Goal: Task Accomplishment & Management: Complete application form

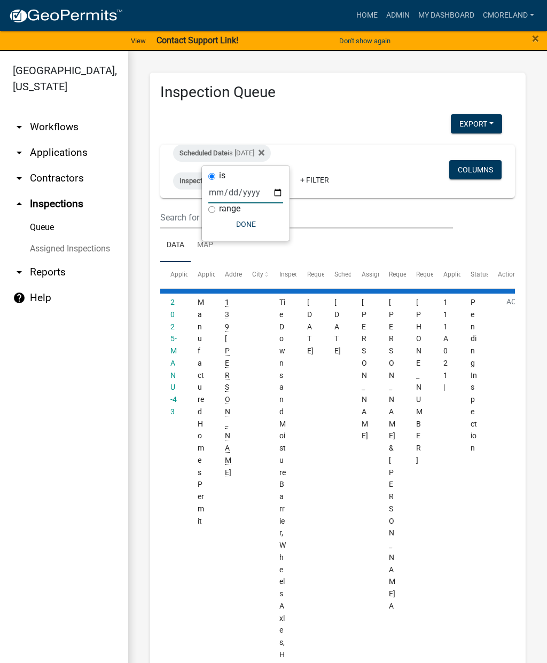
click at [233, 230] on button "Done" at bounding box center [245, 224] width 75 height 19
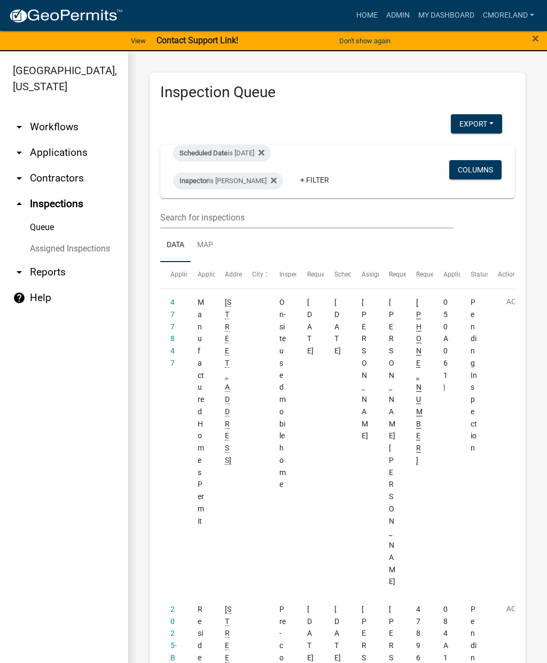
click at [166, 338] on datatable-body-cell "477847" at bounding box center [173, 442] width 27 height 307
click at [174, 317] on link "477847" at bounding box center [172, 332] width 4 height 69
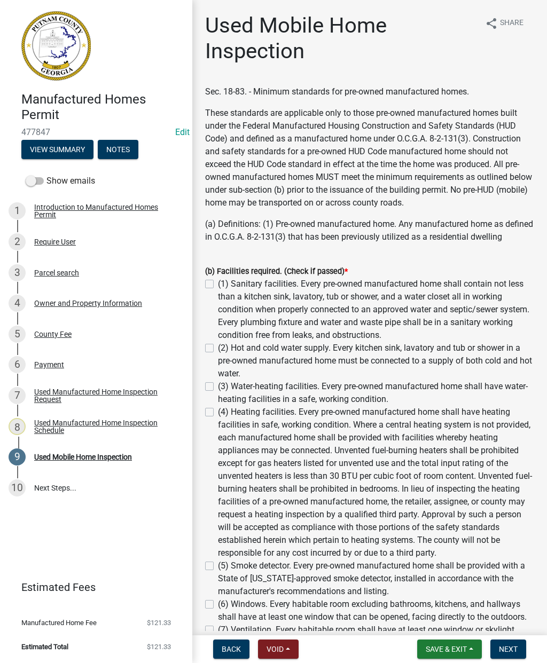
click at [95, 303] on div "Owner and Property Information" at bounding box center [88, 303] width 108 height 7
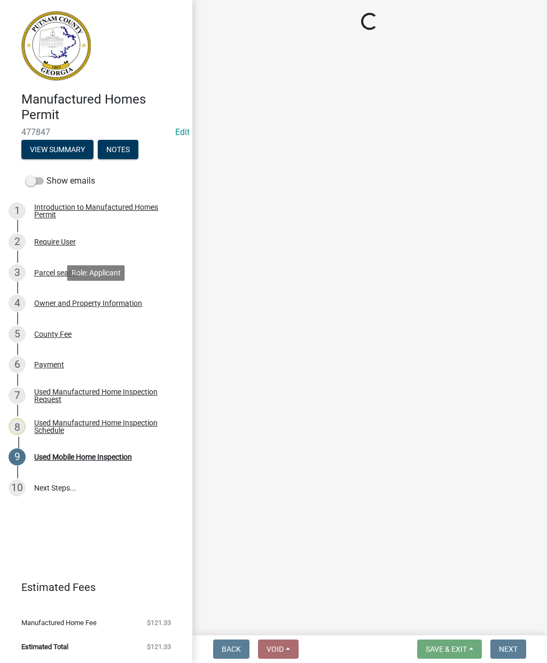
select select "ef7a1fc2-7a7a-426d-b1f0-c9b9b6ca7ff4"
select select "7eb8553c-806a-4bdf-b4b6-2711153129c5"
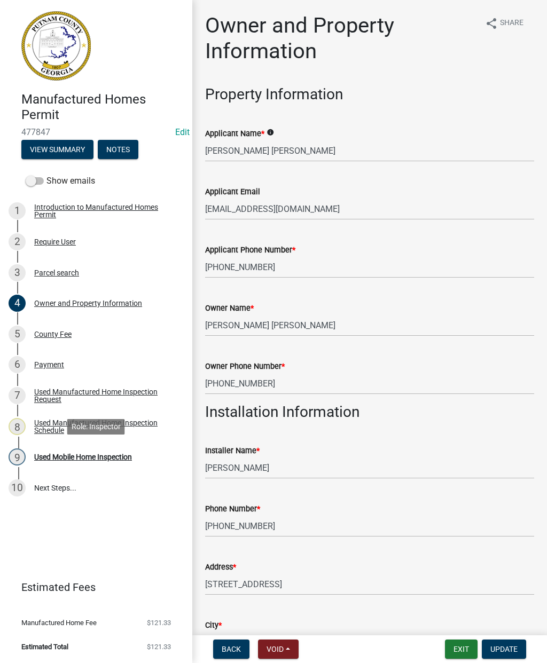
click at [96, 457] on div "Used Mobile Home Inspection" at bounding box center [83, 456] width 98 height 7
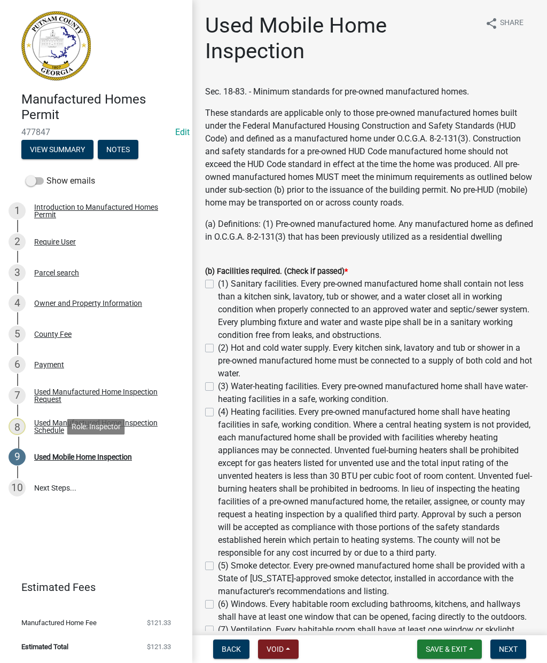
click at [218, 286] on label "(1) Sanitary facilities. Every pre-owned manufactured home shall contain not le…" at bounding box center [376, 310] width 316 height 64
click at [218, 285] on input "(1) Sanitary facilities. Every pre-owned manufactured home shall contain not le…" at bounding box center [221, 281] width 7 height 7
checkbox input "true"
checkbox input "false"
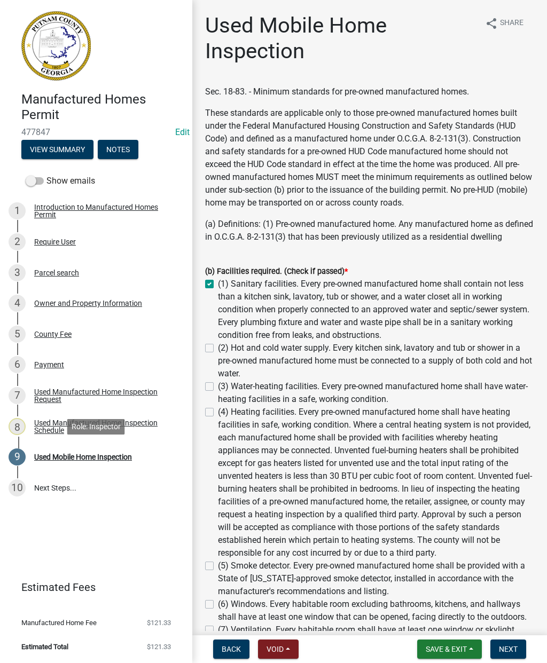
checkbox input "false"
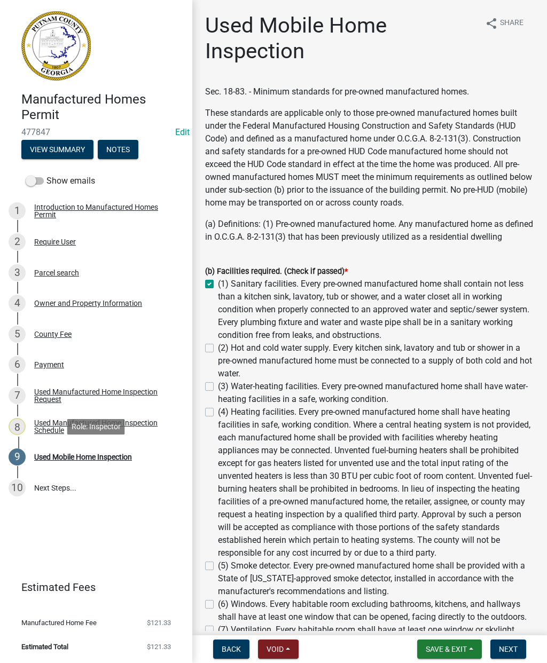
checkbox input "false"
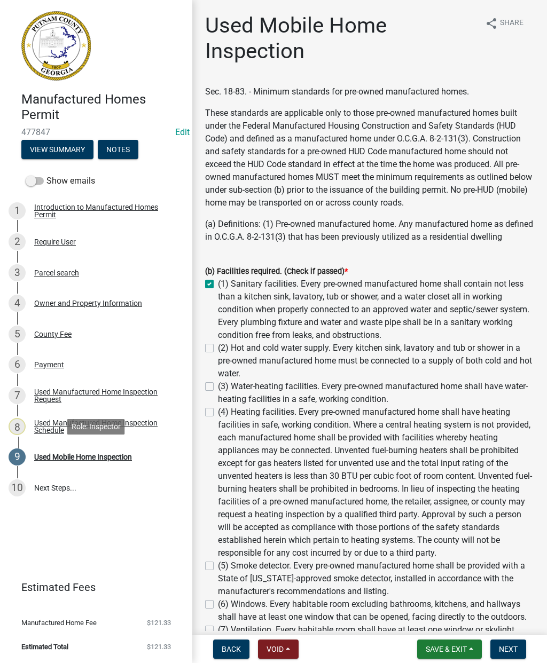
checkbox input "false"
click at [218, 352] on label "(2) Hot and cold water supply. Every kitchen sink, lavatory and tub or shower i…" at bounding box center [376, 361] width 316 height 38
click at [218, 349] on input "(2) Hot and cold water supply. Every kitchen sink, lavatory and tub or shower i…" at bounding box center [221, 345] width 7 height 7
checkbox input "true"
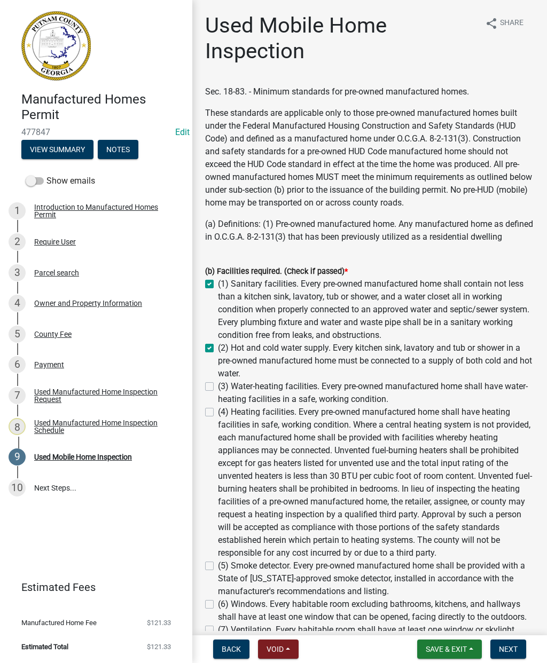
checkbox input "true"
checkbox input "false"
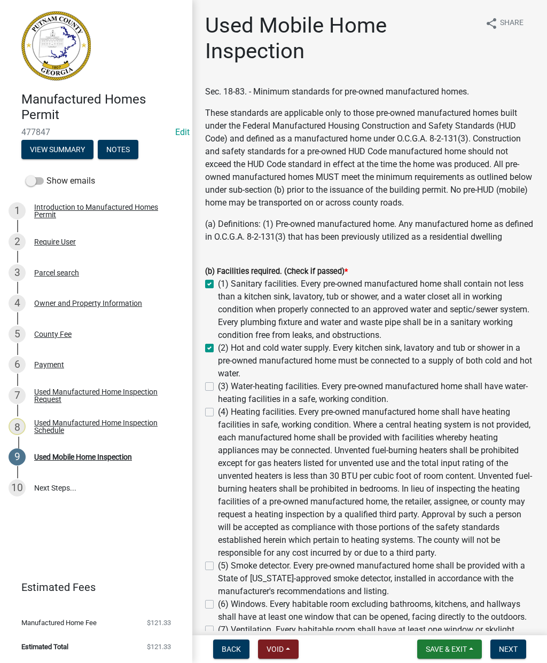
checkbox input "false"
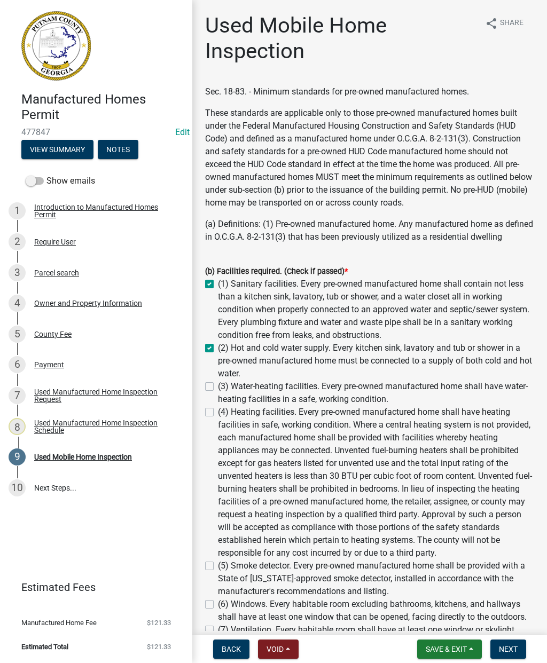
checkbox input "false"
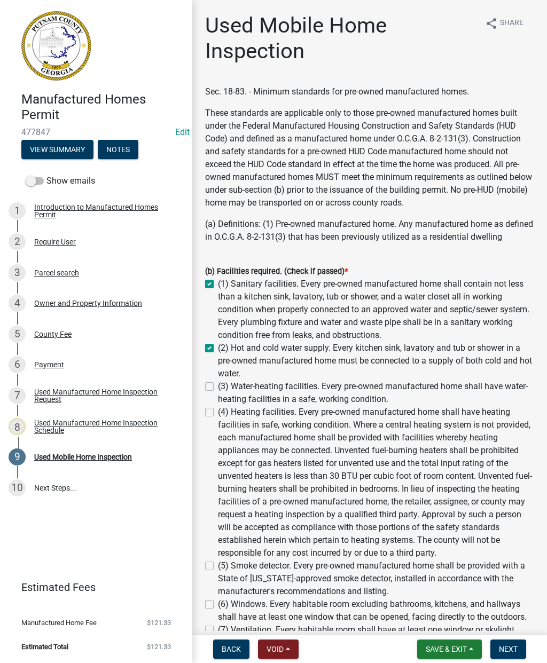
click at [218, 389] on label "(3) Water-heating facilities. Every pre-owned manufactured home shall have wate…" at bounding box center [376, 393] width 316 height 26
click at [218, 387] on input "(3) Water-heating facilities. Every pre-owned manufactured home shall have wate…" at bounding box center [221, 383] width 7 height 7
checkbox input "true"
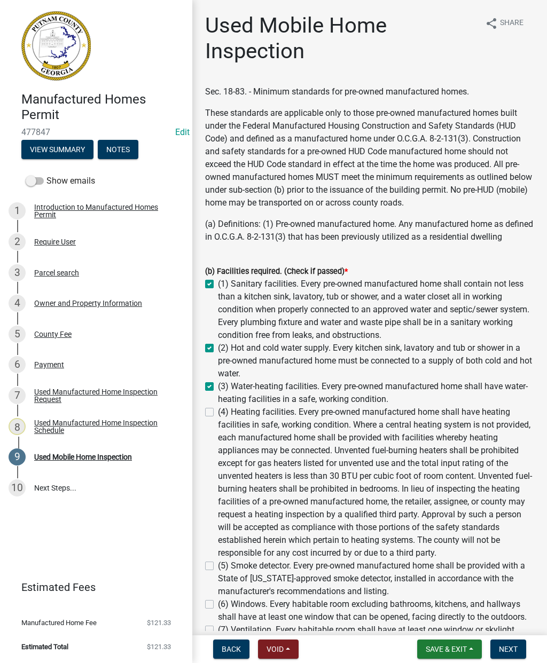
checkbox input "true"
checkbox input "false"
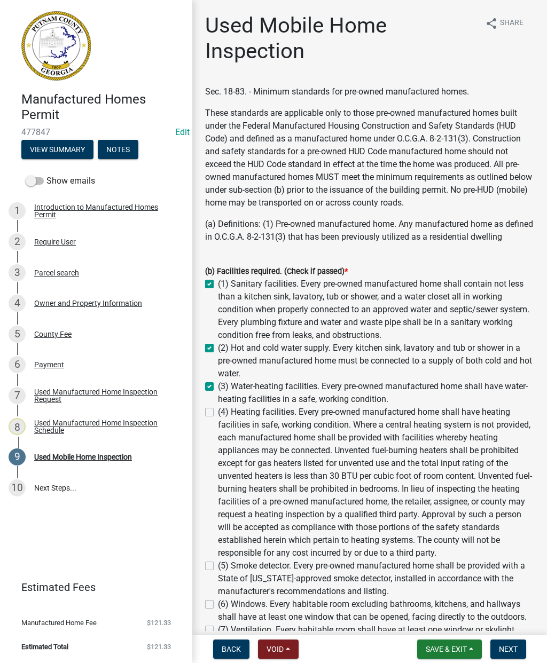
checkbox input "false"
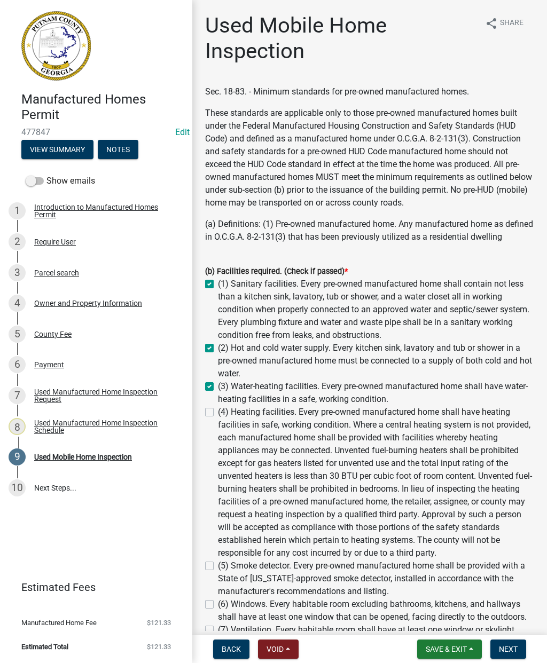
checkbox input "false"
click at [218, 412] on label "(4) Heating facilities. Every pre-owned manufactured home shall have heating fa…" at bounding box center [376, 483] width 316 height 154
click at [218, 412] on input "(4) Heating facilities. Every pre-owned manufactured home shall have heating fa…" at bounding box center [221, 409] width 7 height 7
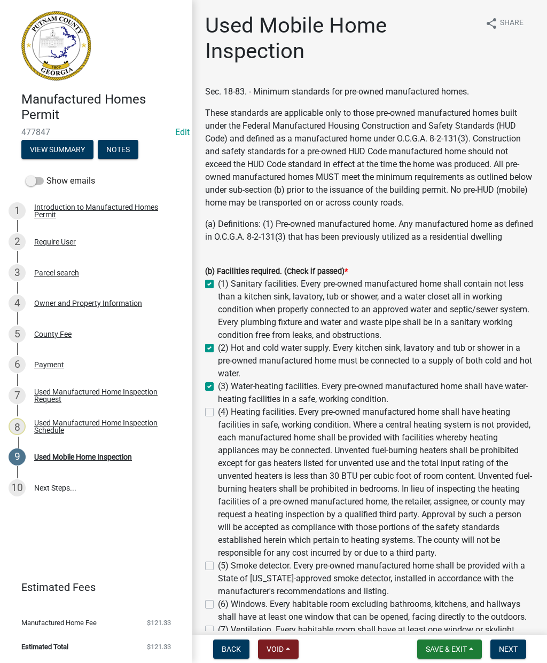
checkbox input "true"
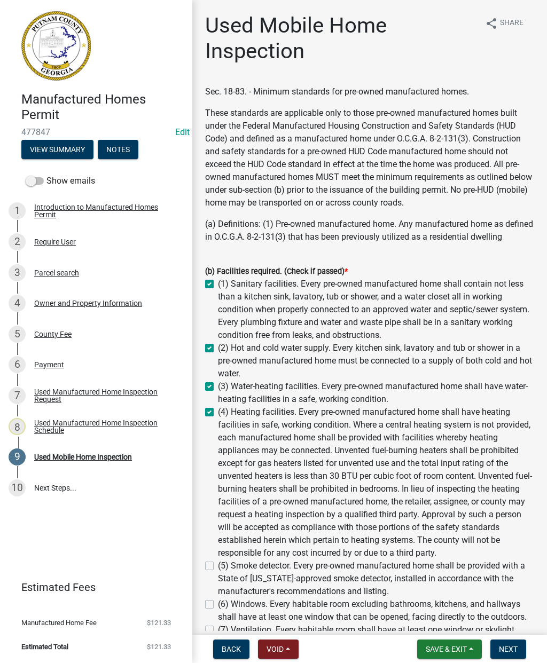
checkbox input "false"
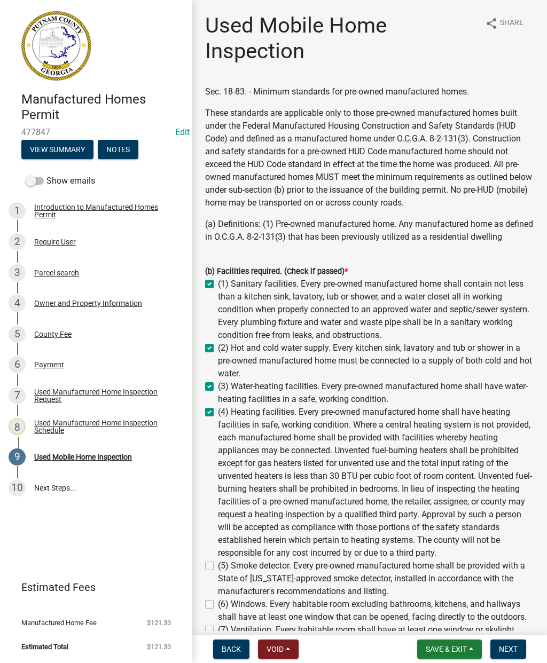
checkbox input "false"
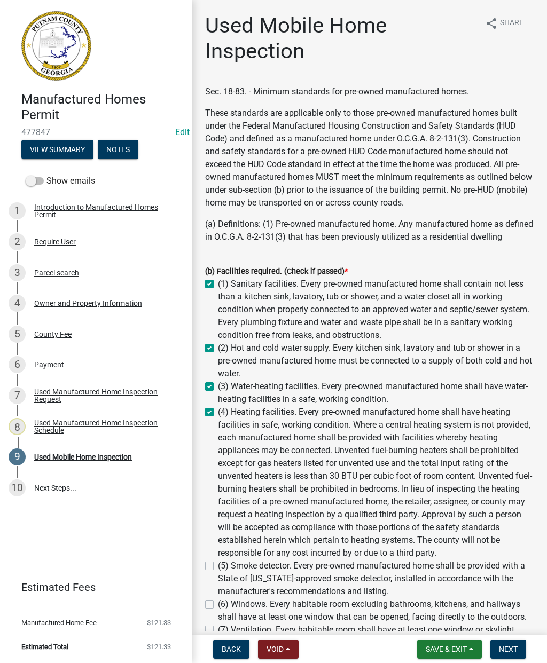
checkbox input "false"
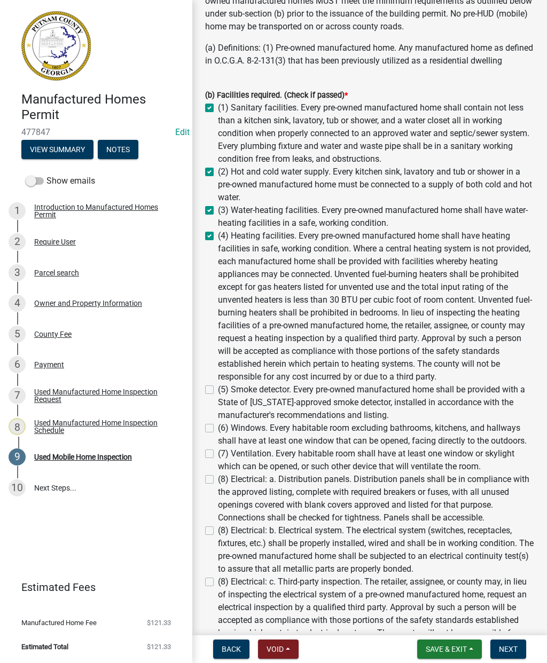
scroll to position [195, 0]
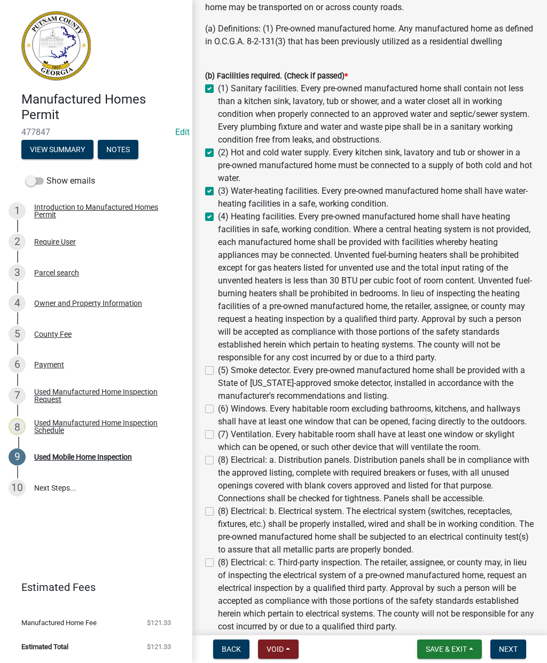
click at [202, 370] on div "(b) Facilities required. (Check if passed) * (1) Sanitary facilities. Every pre…" at bounding box center [369, 416] width 345 height 718
click at [218, 370] on label "(5) Smoke detector. Every pre-owned manufactured home shall be provided with a …" at bounding box center [376, 383] width 316 height 38
click at [218, 370] on input "(5) Smoke detector. Every pre-owned manufactured home shall be provided with a …" at bounding box center [221, 367] width 7 height 7
checkbox input "true"
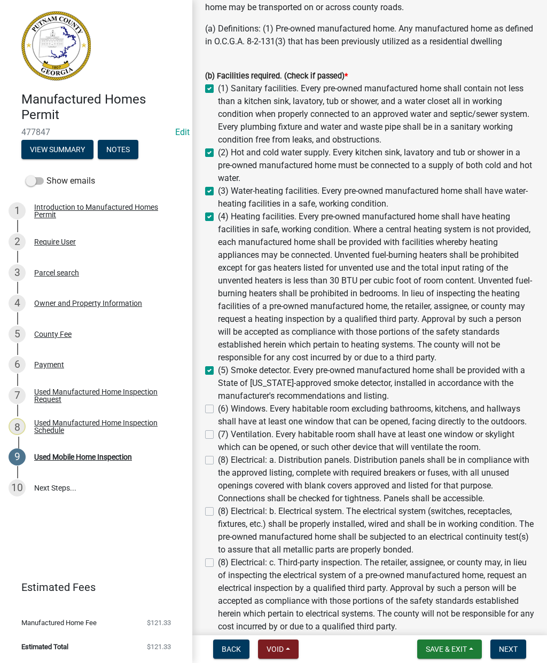
checkbox input "true"
checkbox input "false"
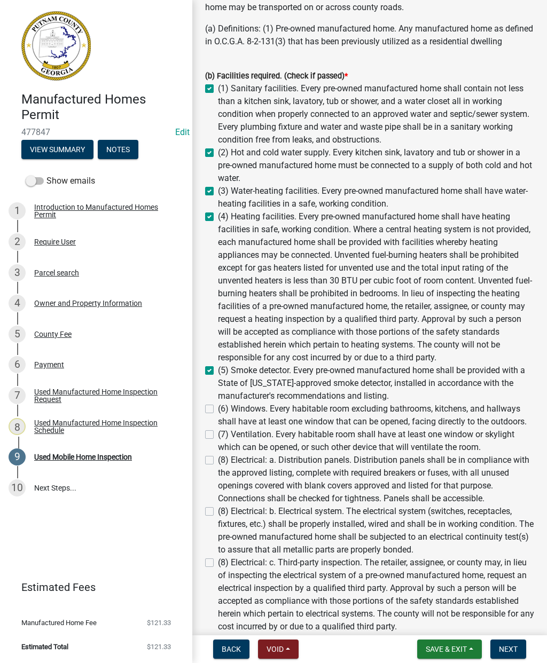
checkbox input "false"
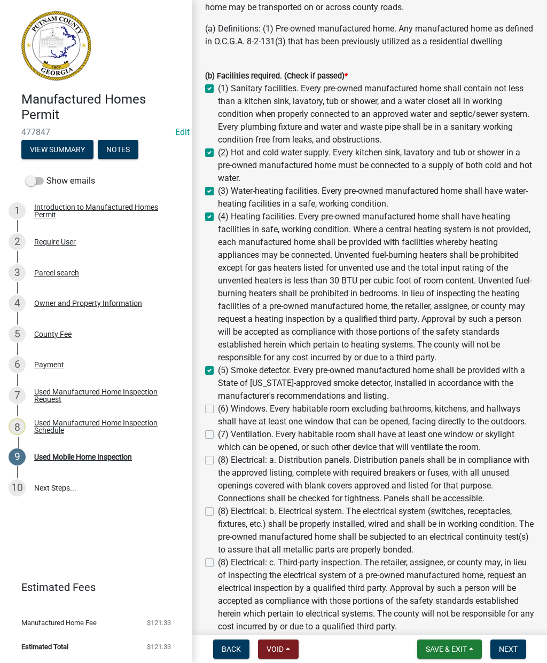
checkbox input "false"
click at [218, 407] on label "(6) Windows. Every habitable room excluding bathrooms, kitchens, and hallways s…" at bounding box center [376, 416] width 316 height 26
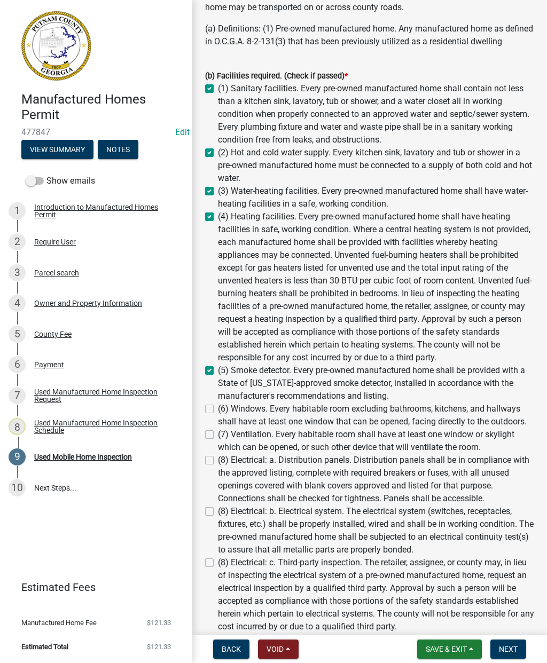
click at [218, 407] on input "(6) Windows. Every habitable room excluding bathrooms, kitchens, and hallways s…" at bounding box center [221, 406] width 7 height 7
checkbox input "true"
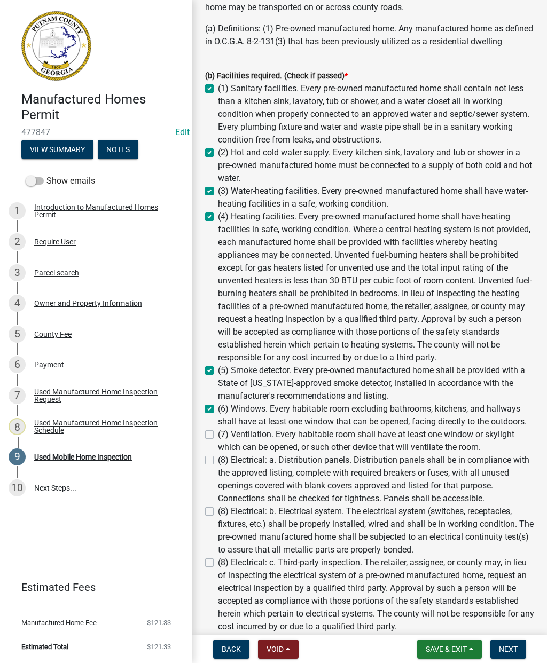
checkbox input "true"
checkbox input "false"
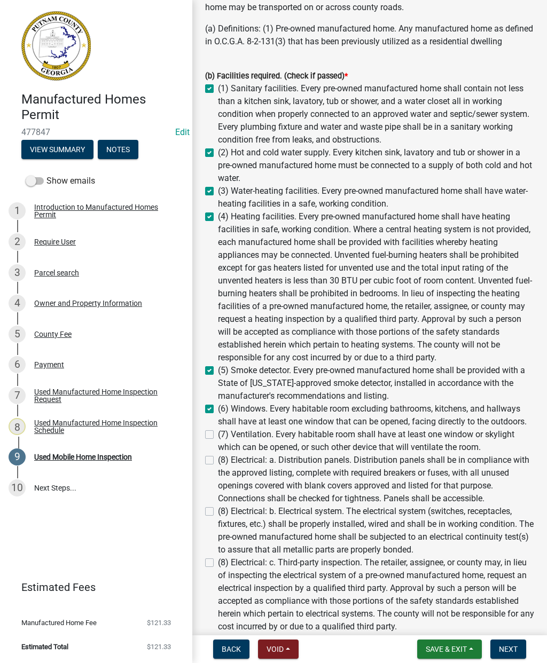
checkbox input "false"
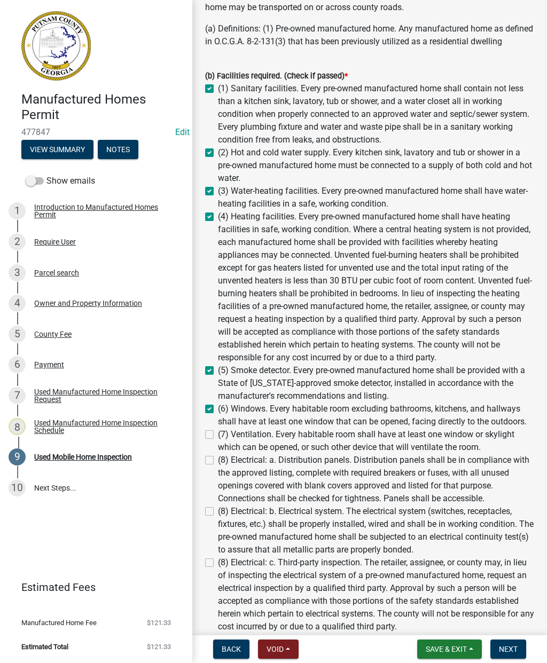
checkbox input "false"
click at [218, 437] on label "(7) Ventilation. Every habitable room shall have at least one window or skyligh…" at bounding box center [376, 441] width 316 height 26
click at [218, 435] on input "(7) Ventilation. Every habitable room shall have at least one window or skyligh…" at bounding box center [221, 431] width 7 height 7
checkbox input "true"
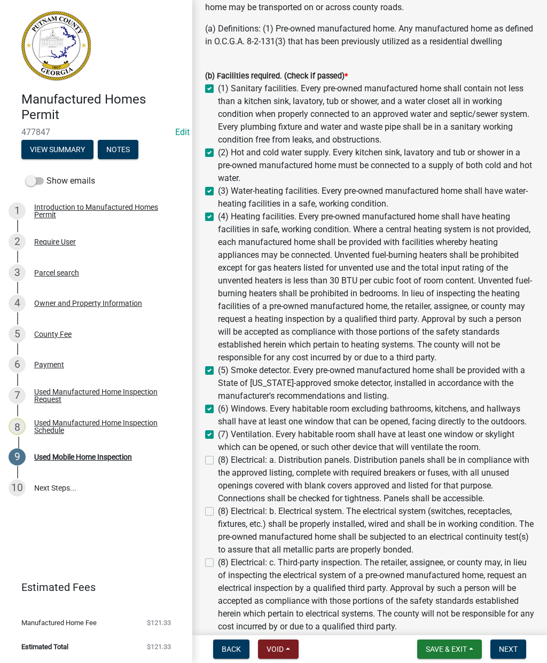
checkbox input "true"
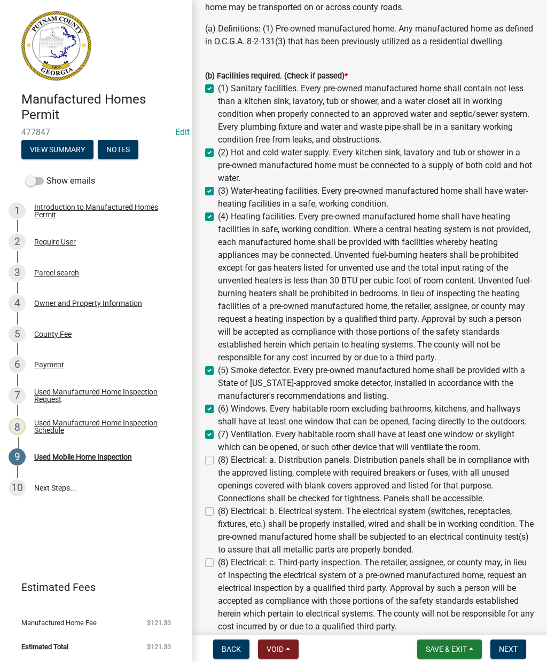
checkbox input "true"
checkbox input "false"
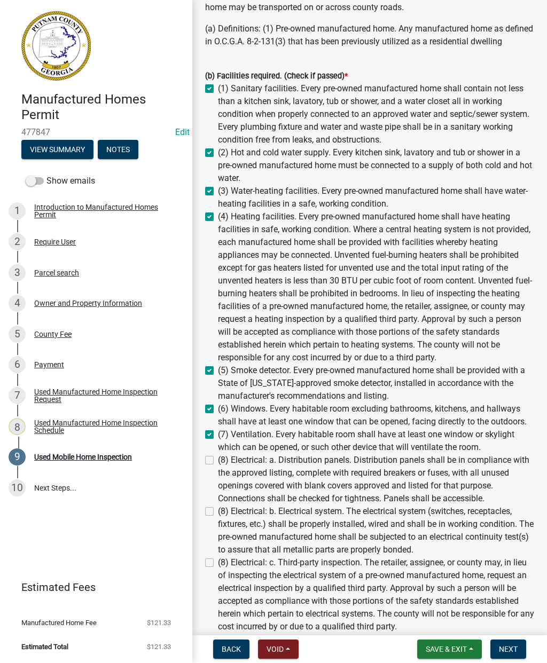
checkbox input "false"
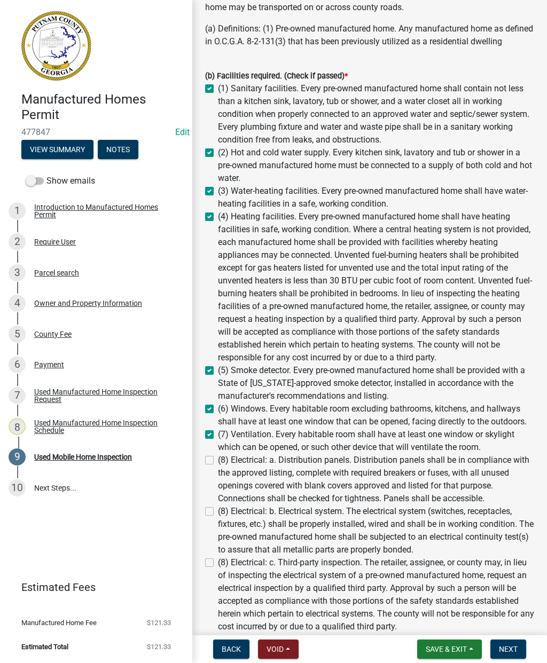
click at [218, 460] on label "(8) Electrical: a. Distribution panels. Distribution panels shall be in complia…" at bounding box center [376, 479] width 316 height 51
click at [218, 460] on input "(8) Electrical: a. Distribution panels. Distribution panels shall be in complia…" at bounding box center [221, 457] width 7 height 7
checkbox input "true"
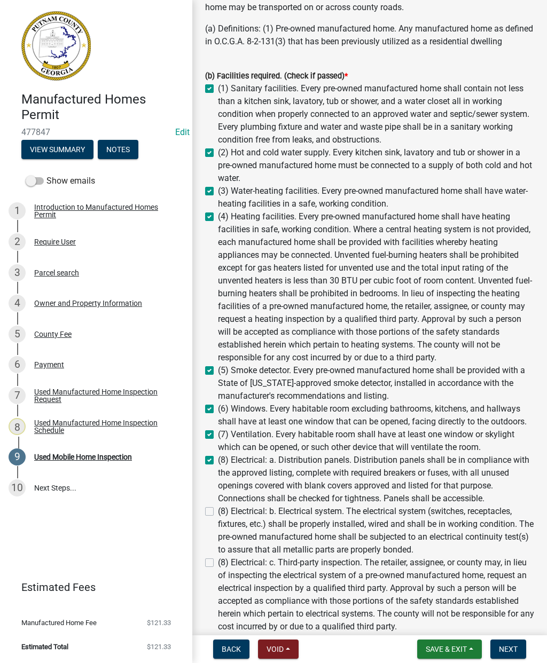
checkbox input "true"
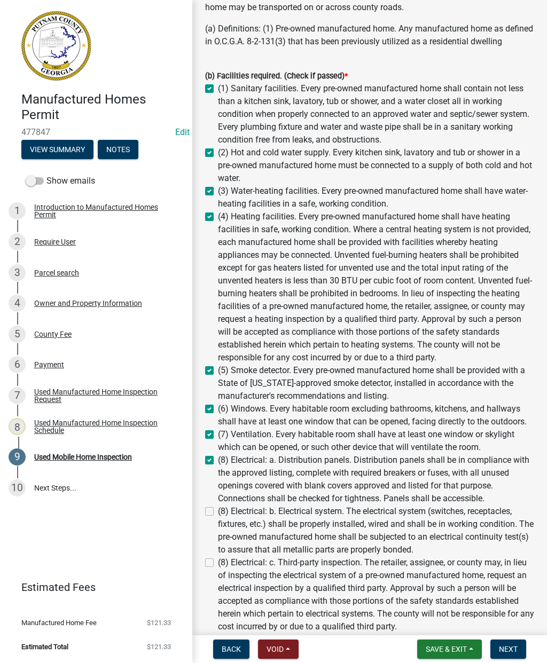
checkbox input "true"
checkbox input "false"
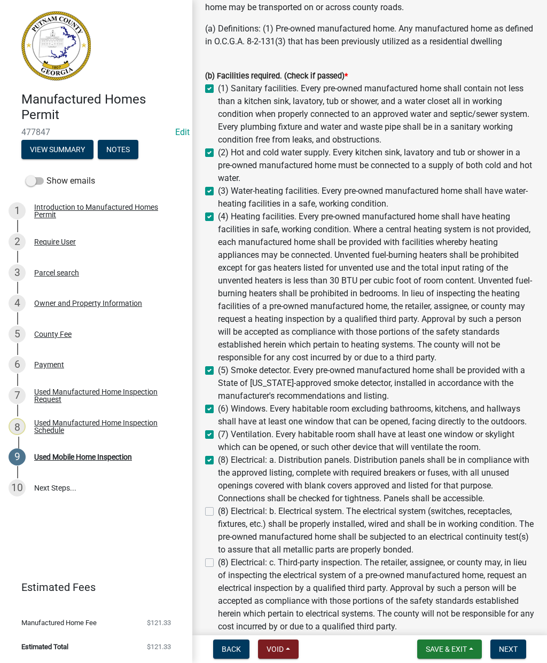
checkbox input "false"
click at [202, 512] on div "(b) Facilities required. (Check if passed) * (1) Sanitary facilities. Every pre…" at bounding box center [369, 416] width 345 height 718
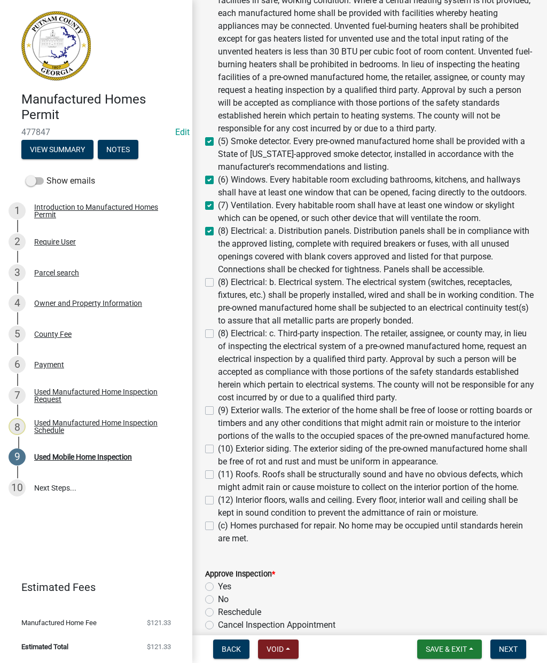
scroll to position [425, 0]
click at [218, 284] on label "(8) Electrical: b. Electrical system. The electrical system (switches, receptac…" at bounding box center [376, 300] width 316 height 51
click at [218, 282] on input "(8) Electrical: b. Electrical system. The electrical system (switches, receptac…" at bounding box center [221, 278] width 7 height 7
checkbox input "true"
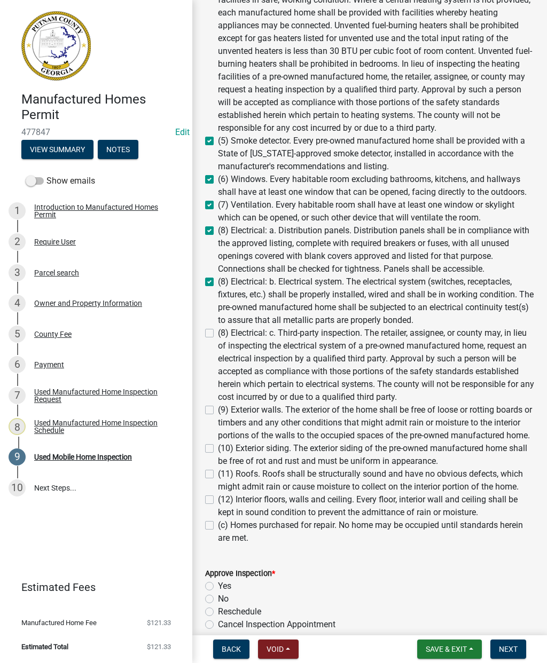
checkbox input "true"
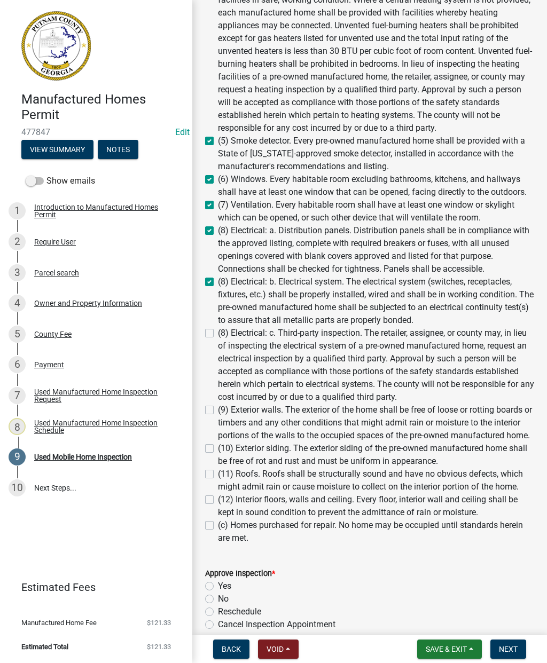
checkbox input "true"
checkbox input "false"
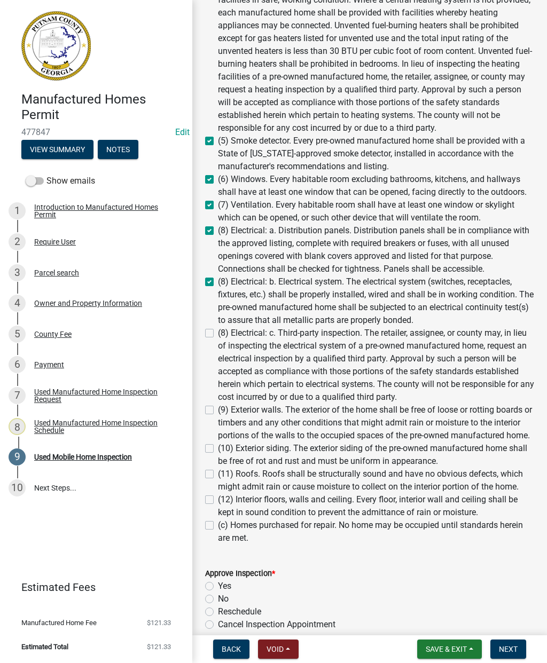
checkbox input "false"
click at [218, 410] on label "(9) Exterior walls. The exterior of the home shall be free of loose or rotting …" at bounding box center [376, 423] width 316 height 38
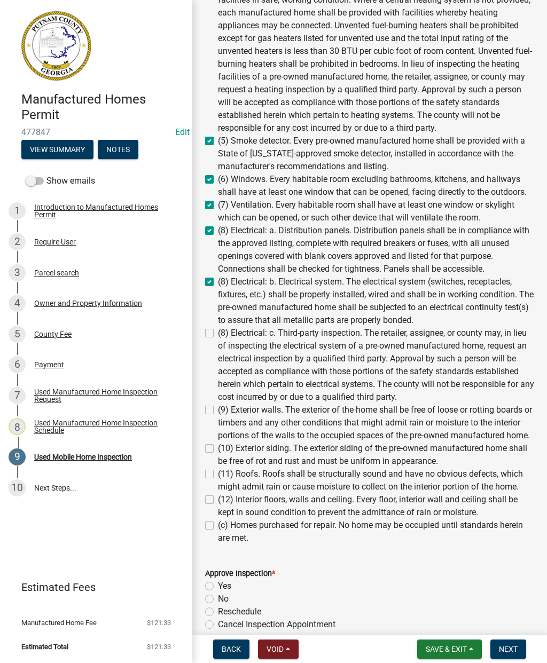
click at [218, 410] on input "(9) Exterior walls. The exterior of the home shall be free of loose or rotting …" at bounding box center [221, 407] width 7 height 7
checkbox input "true"
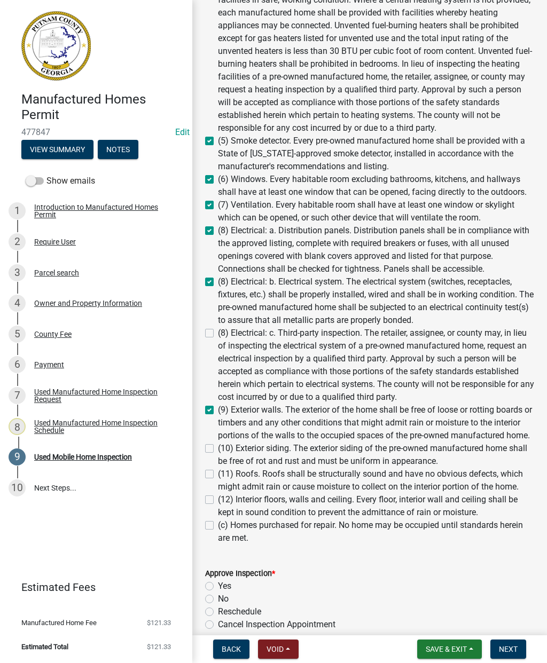
checkbox input "true"
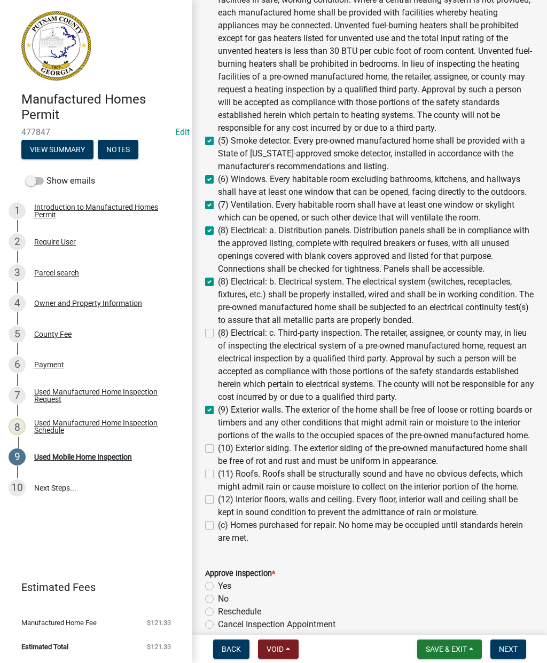
checkbox input "true"
checkbox input "false"
checkbox input "true"
checkbox input "false"
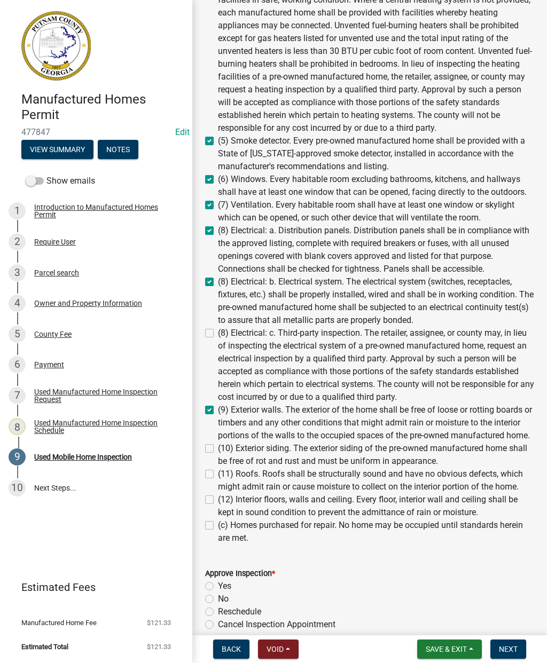
checkbox input "false"
click at [218, 446] on label "(10) Exterior siding. The exterior siding of the pre-owned manufactured home sh…" at bounding box center [376, 455] width 316 height 26
click at [218, 446] on input "(10) Exterior siding. The exterior siding of the pre-owned manufactured home sh…" at bounding box center [221, 445] width 7 height 7
checkbox input "true"
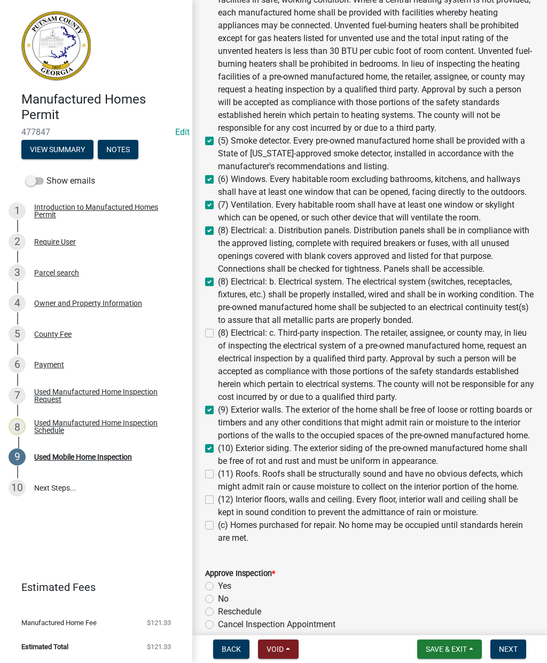
checkbox input "true"
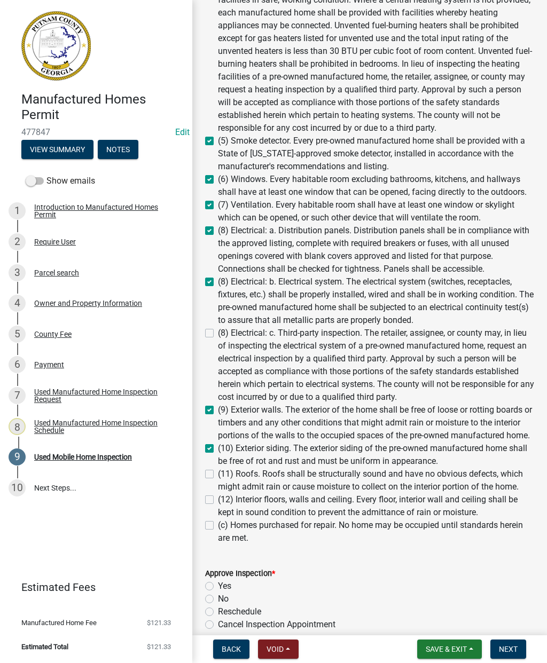
checkbox input "true"
checkbox input "false"
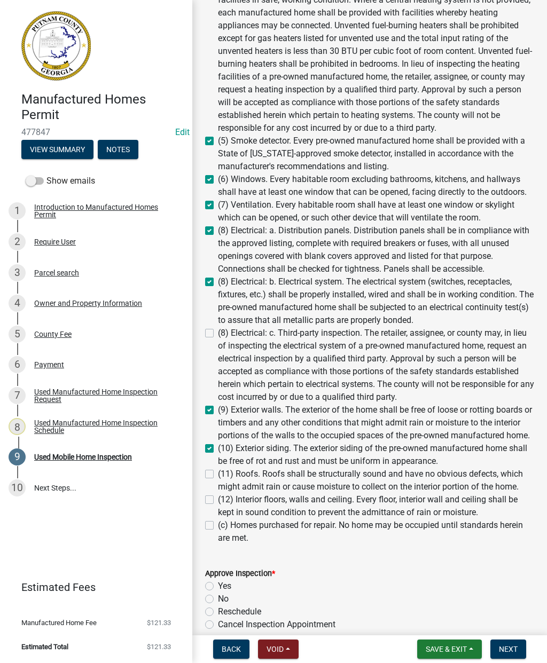
checkbox input "true"
checkbox input "false"
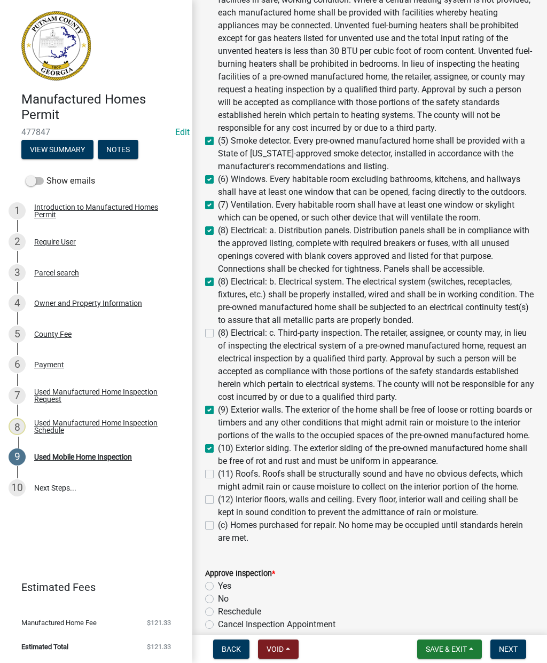
click at [218, 473] on label "(11) Roofs. Roofs shall be structurally sound and have no obvious defects, whic…" at bounding box center [376, 481] width 316 height 26
click at [218, 473] on input "(11) Roofs. Roofs shall be structurally sound and have no obvious defects, whic…" at bounding box center [221, 471] width 7 height 7
checkbox input "true"
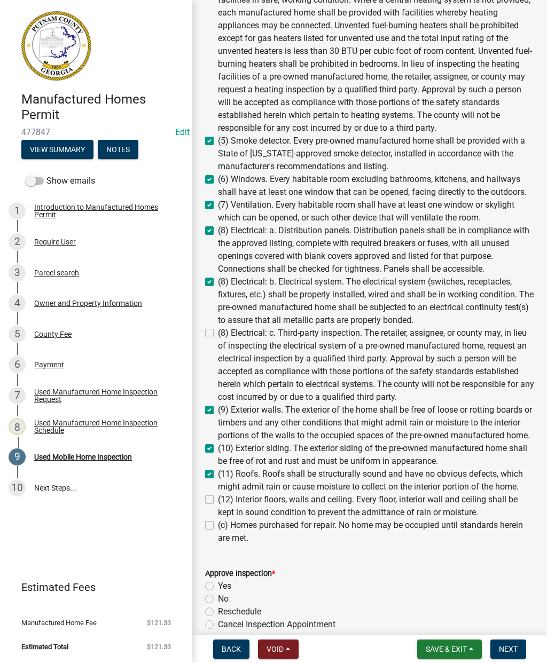
checkbox input "true"
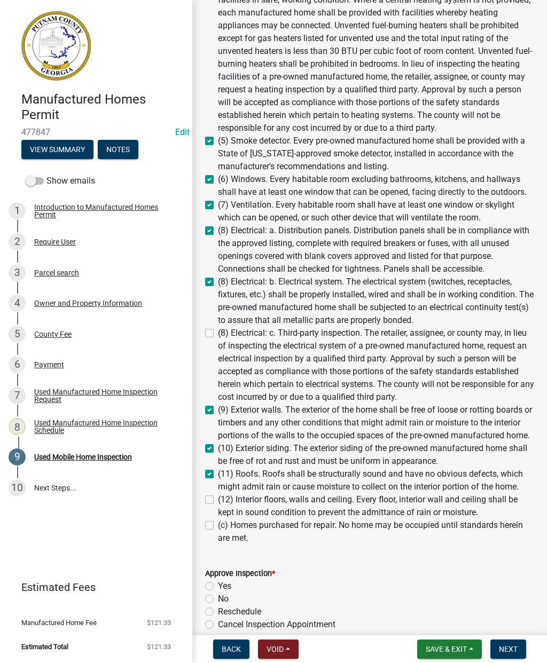
checkbox input "true"
checkbox input "false"
checkbox input "true"
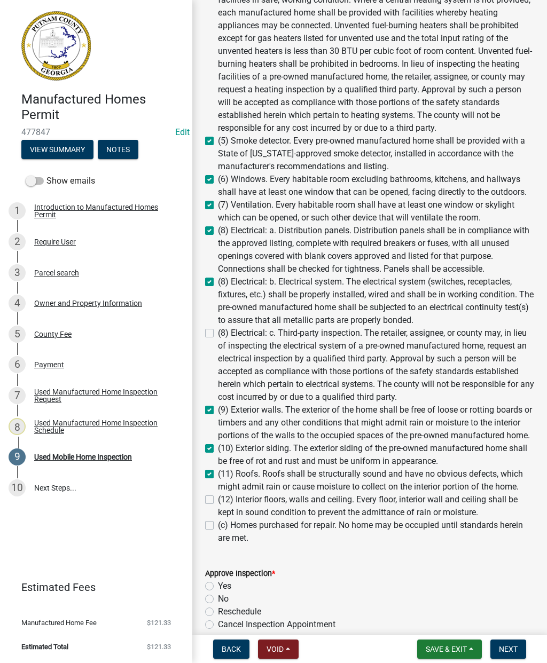
checkbox input "true"
checkbox input "false"
click at [218, 498] on label "(12) Interior floors, walls and ceiling. Every floor, interior wall and ceiling…" at bounding box center [376, 506] width 316 height 26
click at [218, 498] on input "(12) Interior floors, walls and ceiling. Every floor, interior wall and ceiling…" at bounding box center [221, 496] width 7 height 7
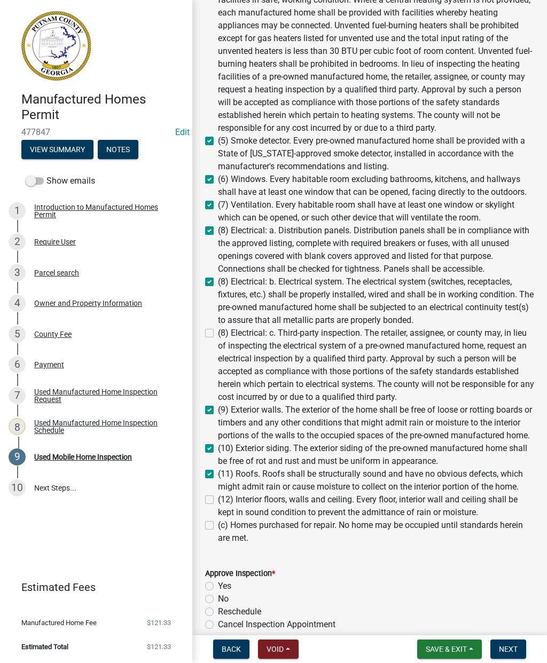
checkbox input "true"
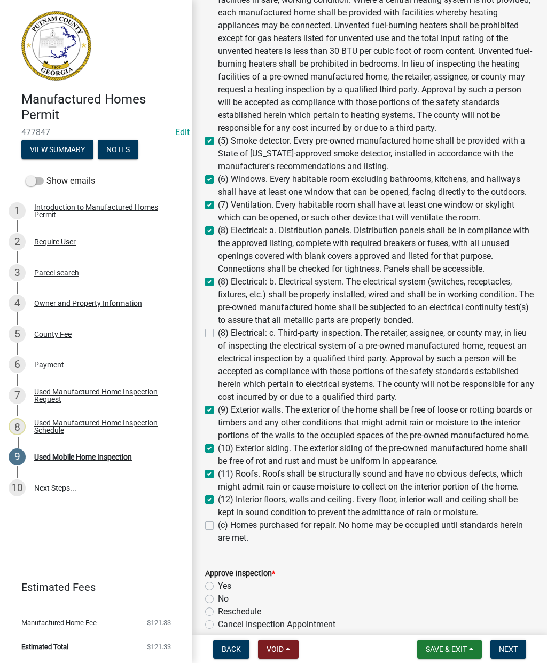
checkbox input "true"
click at [218, 524] on label "(c) Homes purchased for repair. No home may be occupied until standards herein …" at bounding box center [376, 532] width 316 height 26
click at [218, 524] on input "(c) Homes purchased for repair. No home may be occupied until standards herein …" at bounding box center [221, 522] width 7 height 7
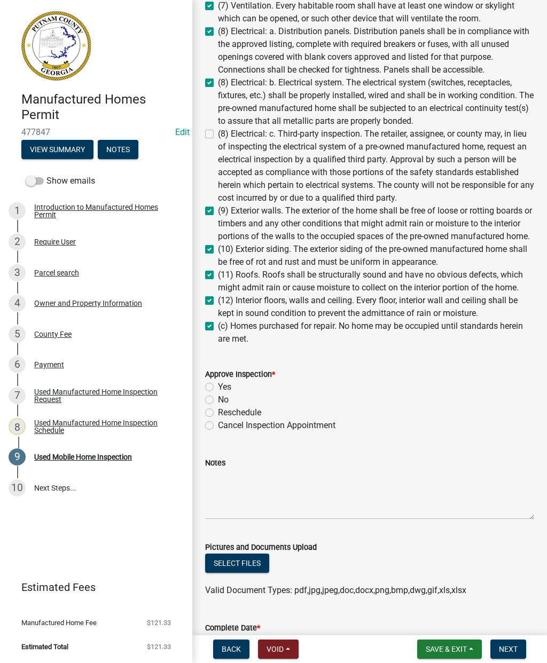
scroll to position [625, 0]
click at [218, 383] on label "Yes" at bounding box center [224, 386] width 13 height 13
click at [218, 383] on input "Yes" at bounding box center [221, 383] width 7 height 7
click at [228, 556] on button "Select files" at bounding box center [237, 562] width 64 height 19
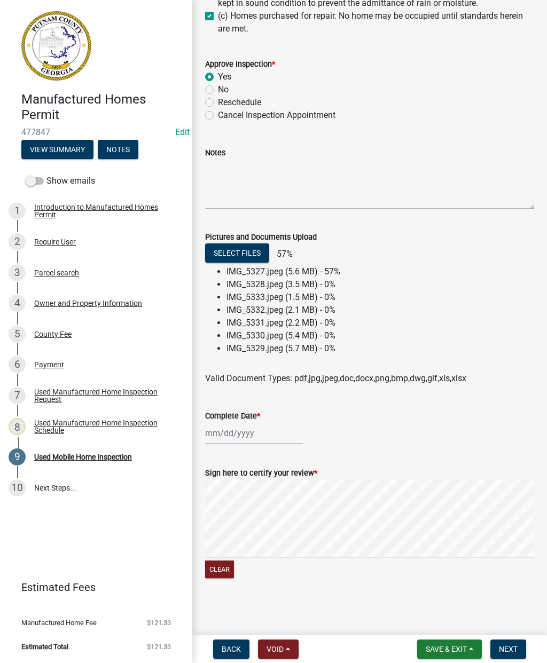
scroll to position [935, 0]
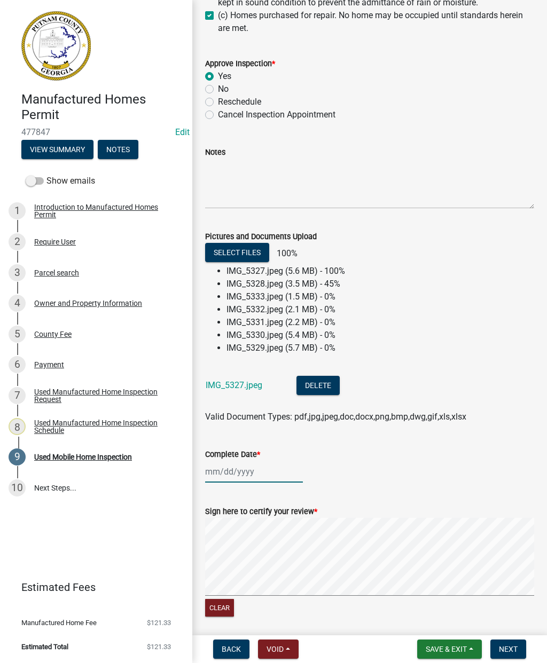
click at [233, 474] on div at bounding box center [254, 472] width 98 height 22
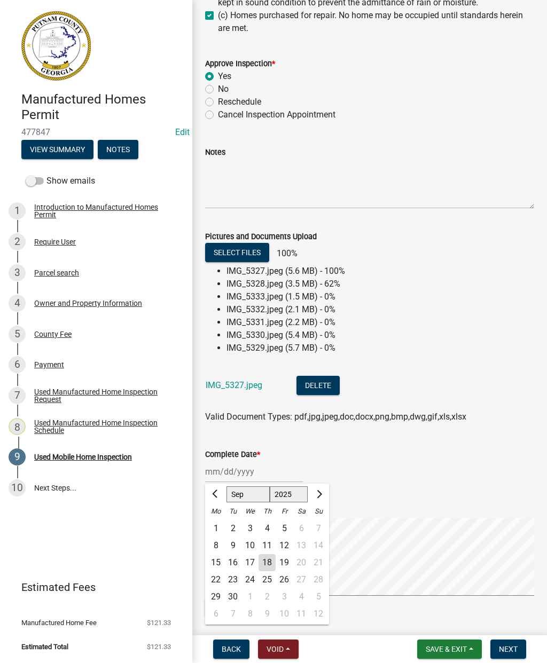
click at [267, 566] on div "18" at bounding box center [266, 562] width 17 height 17
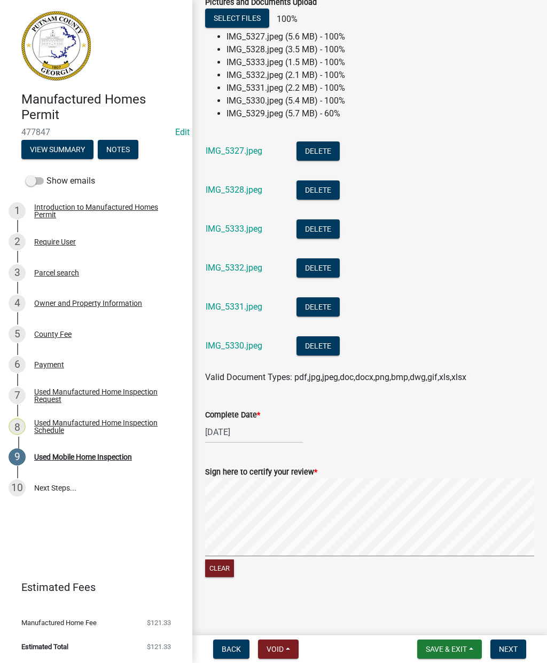
scroll to position [1169, 0]
click at [506, 648] on span "Next" at bounding box center [508, 649] width 19 height 9
click at [505, 645] on span "Next" at bounding box center [508, 649] width 19 height 9
click at [516, 645] on span "Next" at bounding box center [508, 649] width 19 height 9
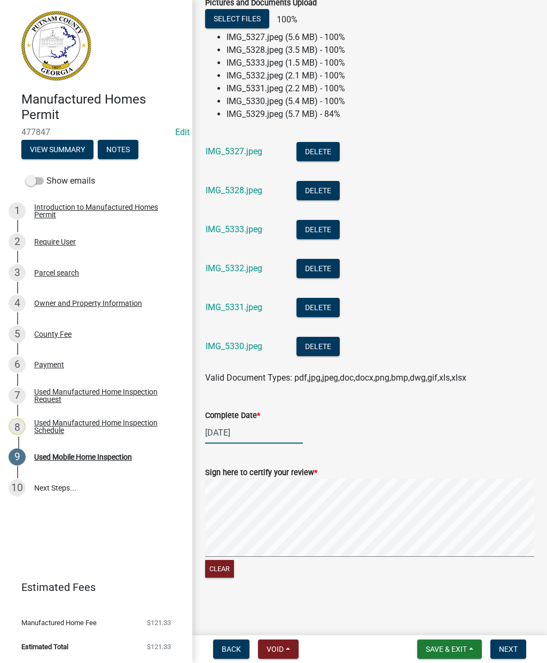
click at [264, 430] on div "09/18/2025" at bounding box center [254, 433] width 98 height 22
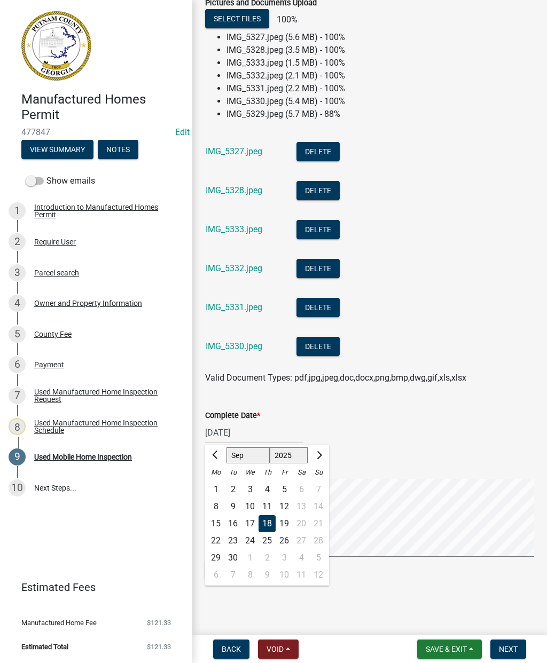
click at [276, 529] on div "19" at bounding box center [283, 523] width 17 height 17
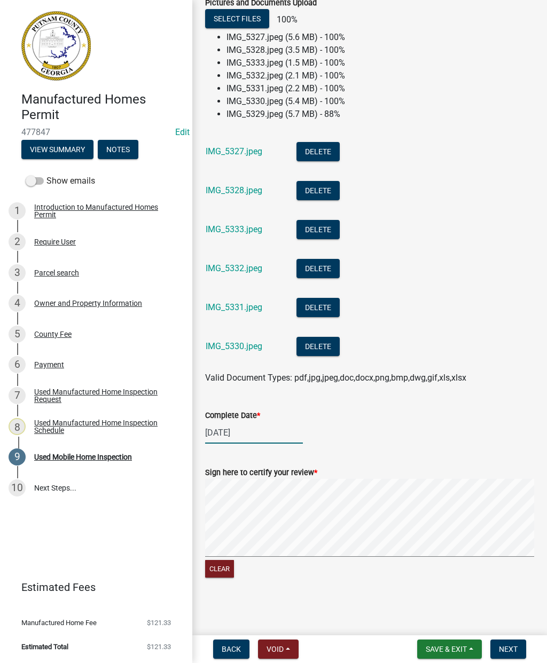
click at [279, 430] on div "09/19/2025" at bounding box center [254, 433] width 98 height 22
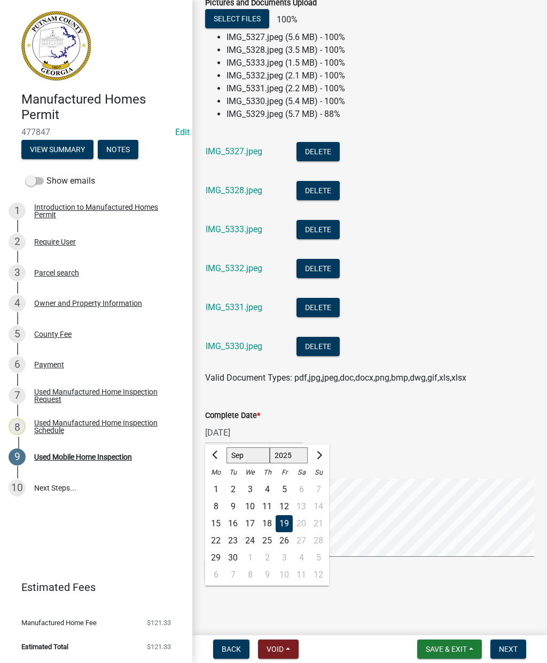
click at [274, 528] on div "18" at bounding box center [266, 523] width 17 height 17
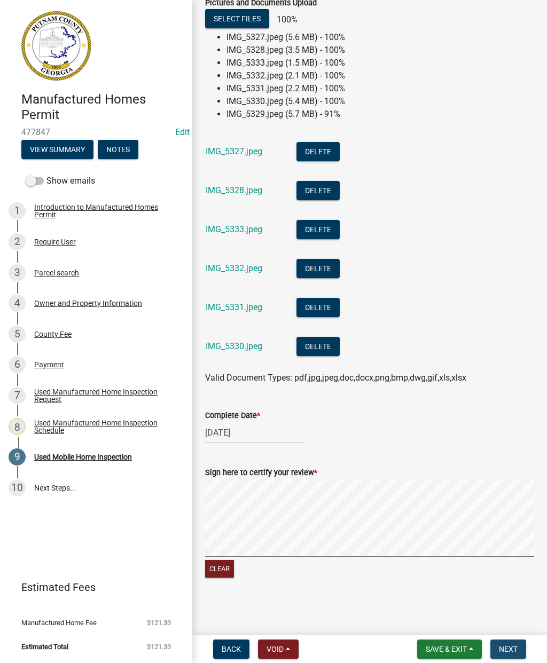
click at [513, 653] on span "Next" at bounding box center [508, 649] width 19 height 9
click at [510, 649] on span "Next" at bounding box center [508, 649] width 19 height 9
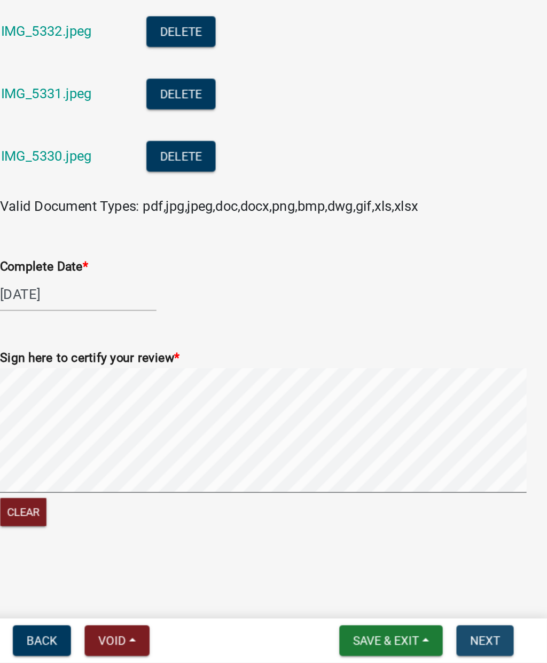
click at [499, 645] on span "Next" at bounding box center [508, 649] width 19 height 9
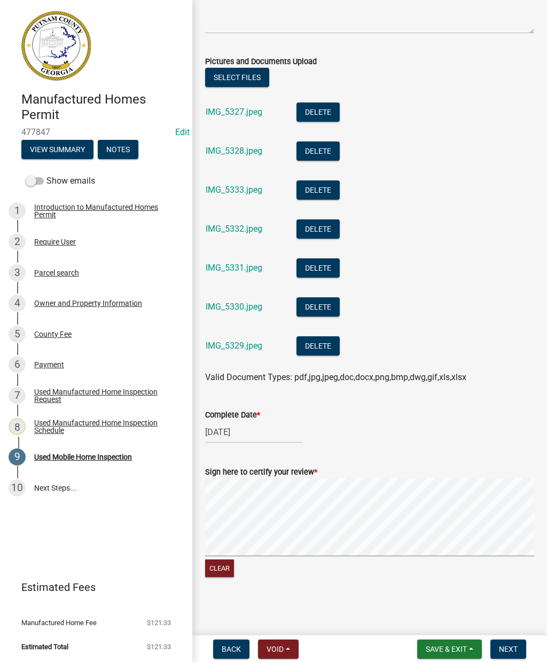
scroll to position [1109, 0]
click at [513, 645] on span "Next" at bounding box center [508, 649] width 19 height 9
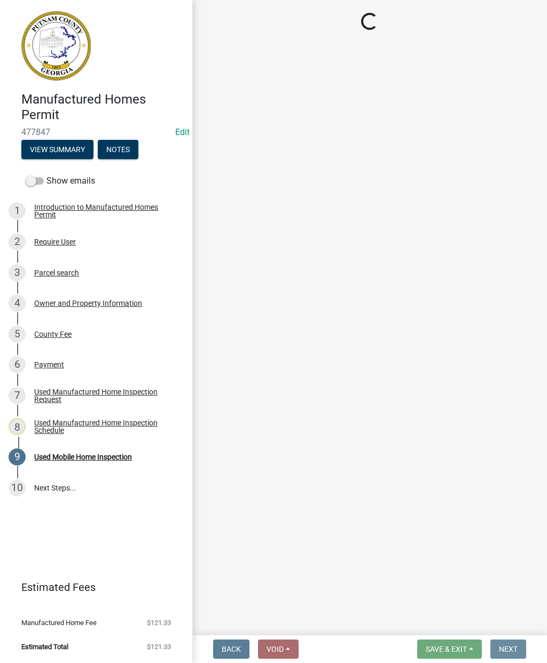
scroll to position [0, 0]
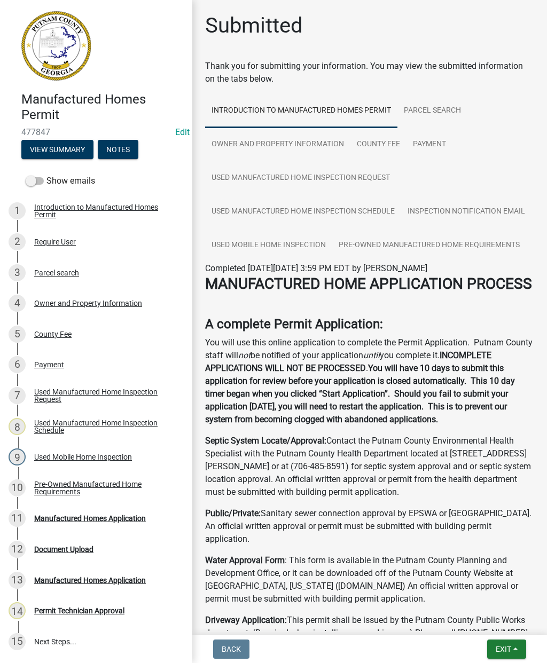
click at [510, 649] on span "Exit" at bounding box center [502, 649] width 15 height 9
click at [482, 619] on button "Save & Exit" at bounding box center [483, 622] width 85 height 26
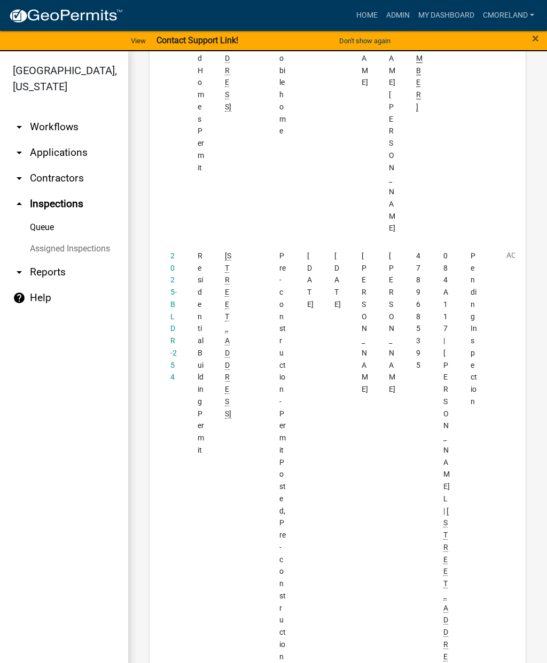
scroll to position [353, 0]
